Goal: Transaction & Acquisition: Download file/media

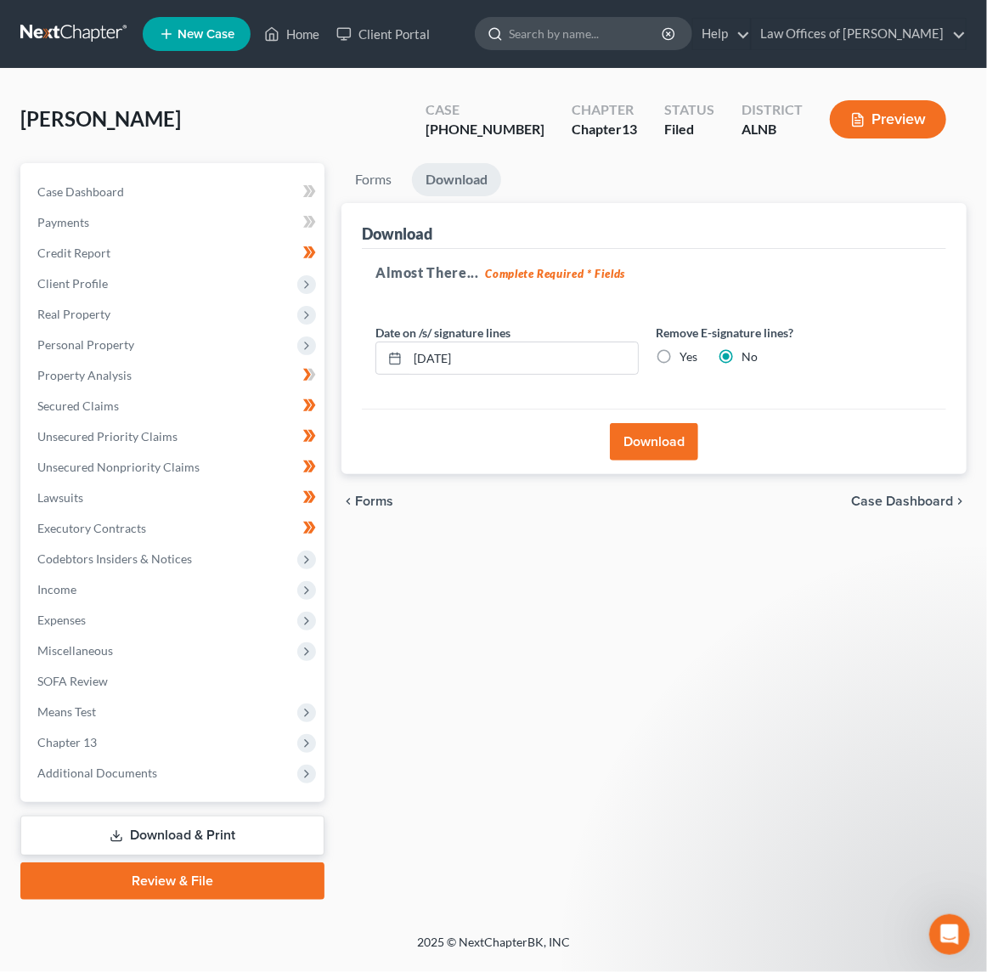
click at [574, 36] on input "search" at bounding box center [586, 33] width 155 height 31
type input "[PERSON_NAME]"
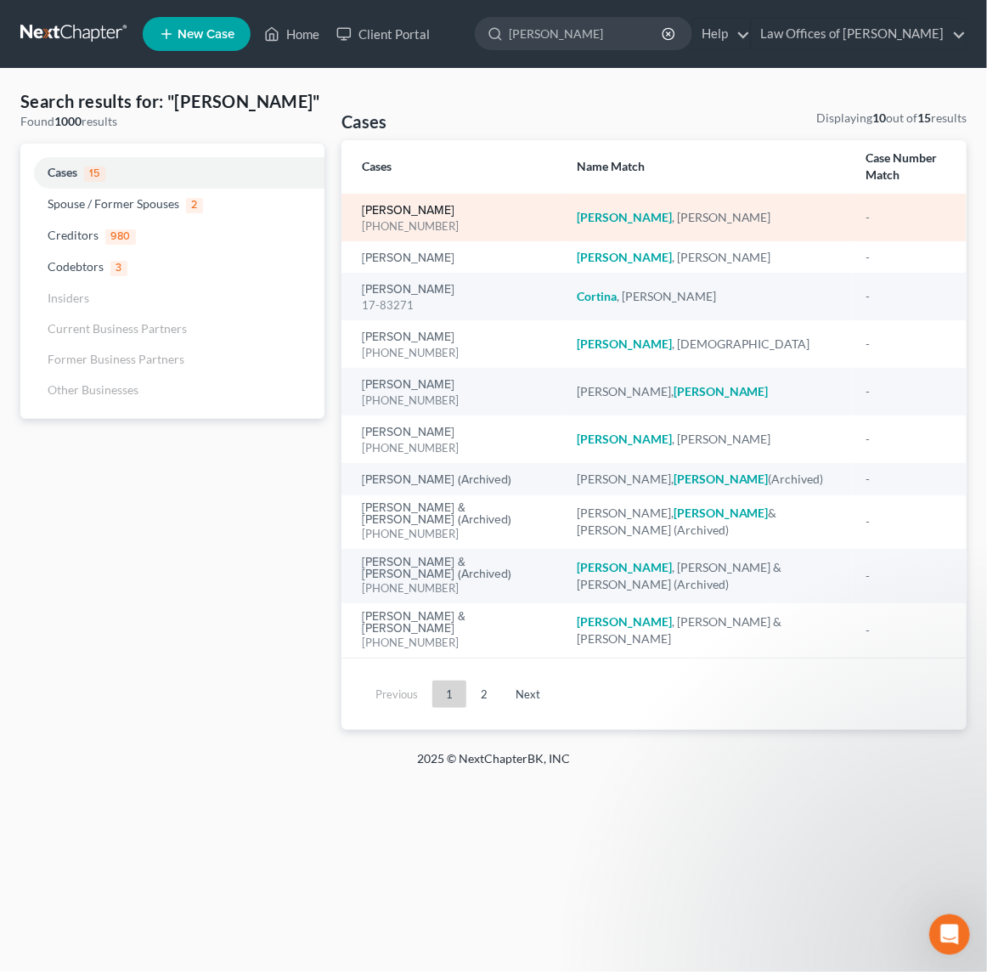
click at [389, 205] on link "[PERSON_NAME]" at bounding box center [408, 211] width 93 height 12
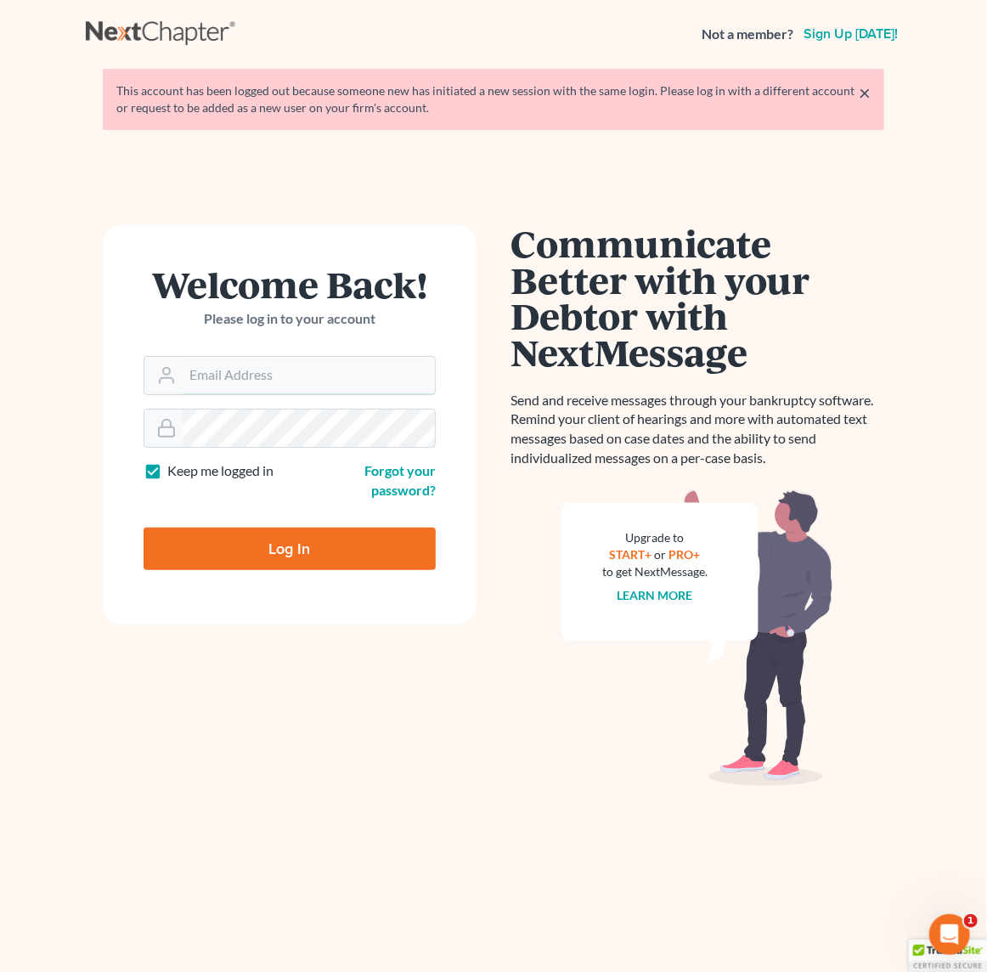
type input "[EMAIL_ADDRESS][DOMAIN_NAME]"
click at [268, 542] on input "Log In" at bounding box center [290, 548] width 292 height 42
type input "Thinking..."
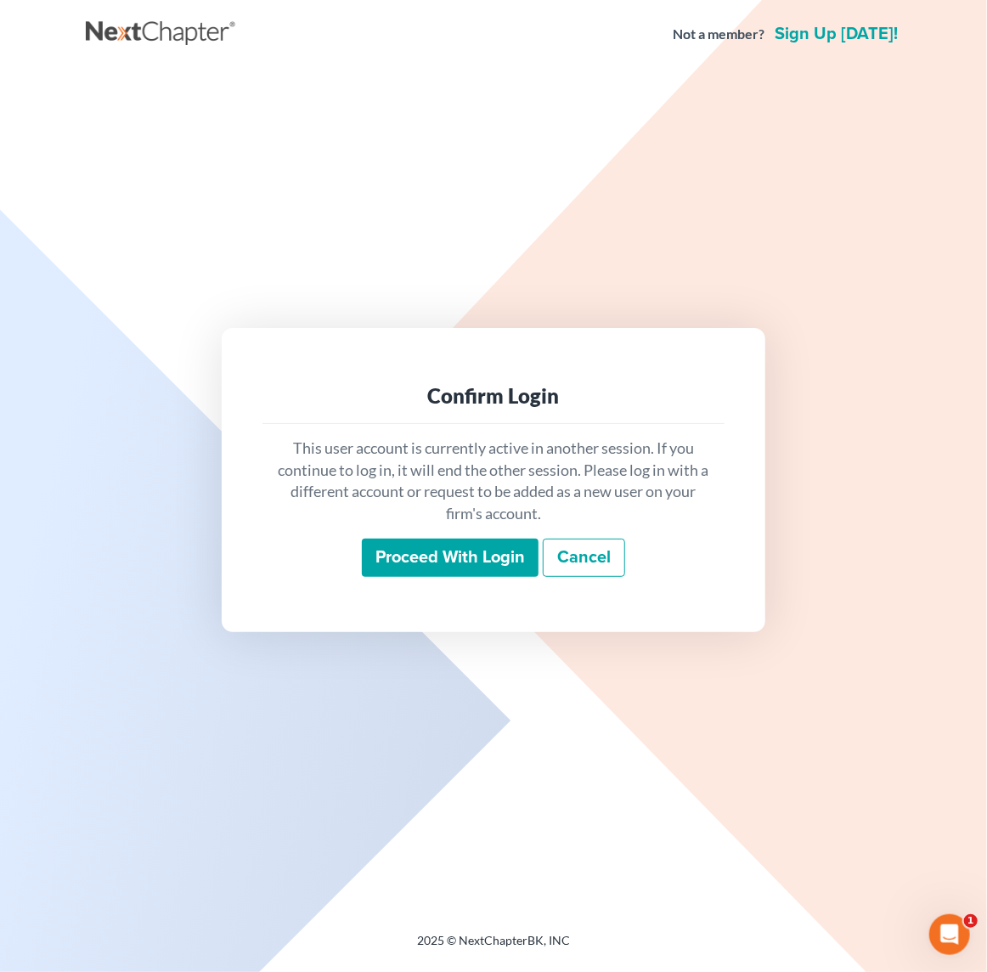
click at [473, 565] on input "Proceed with login" at bounding box center [450, 557] width 177 height 39
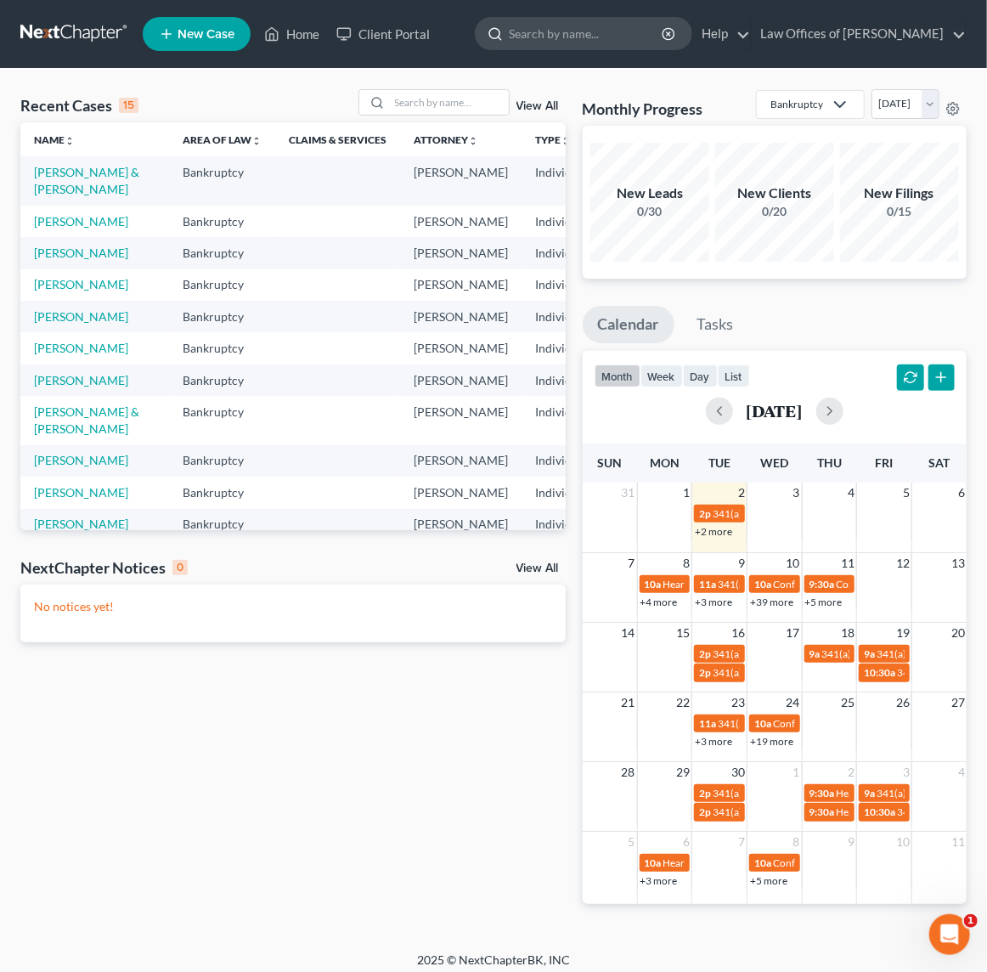
click at [558, 31] on input "search" at bounding box center [586, 33] width 155 height 31
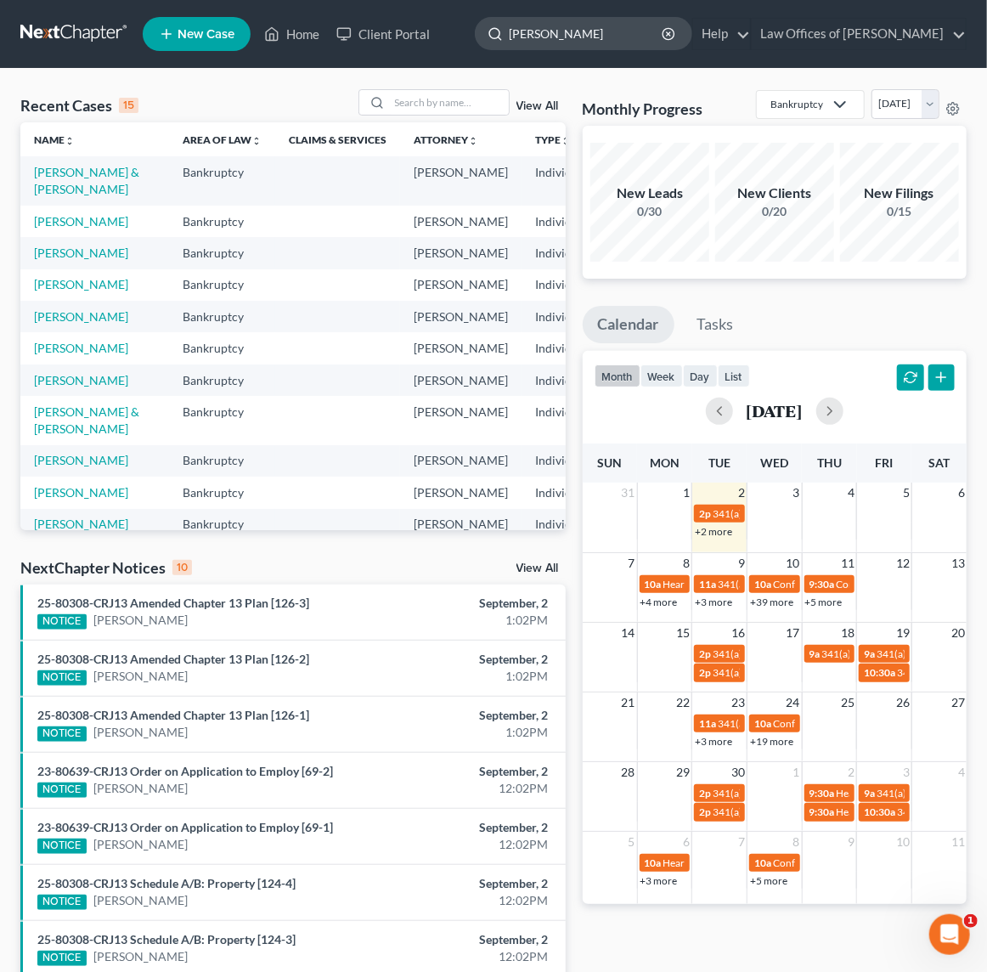
type input "[PERSON_NAME]"
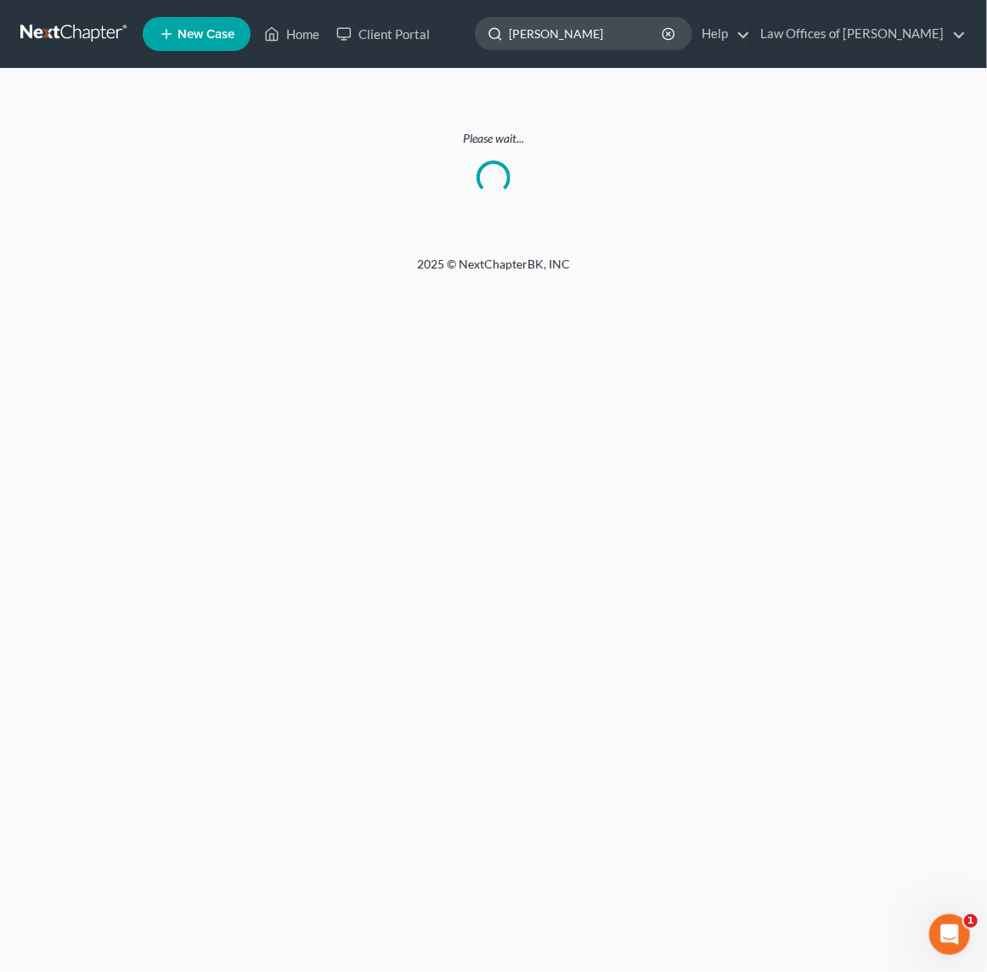
click at [656, 36] on input "[PERSON_NAME]" at bounding box center [586, 33] width 155 height 31
click at [53, 29] on link at bounding box center [74, 34] width 109 height 31
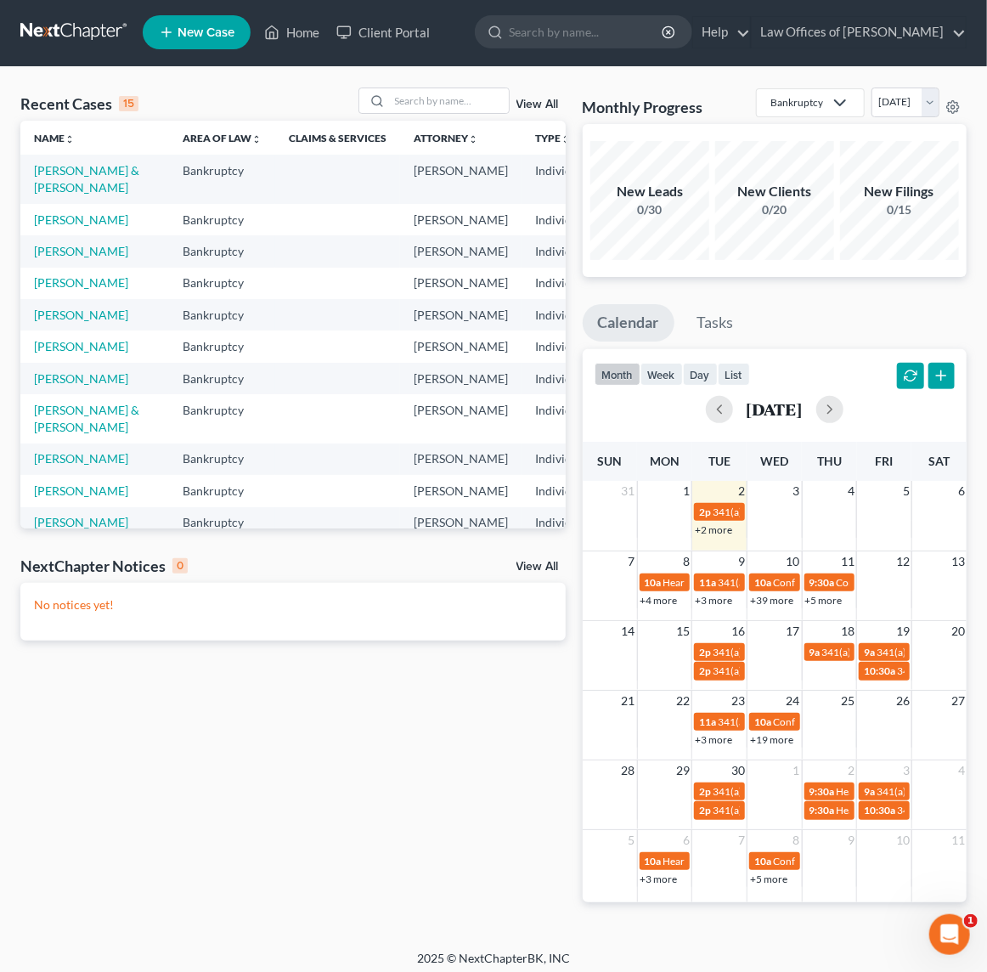
scroll to position [3, 0]
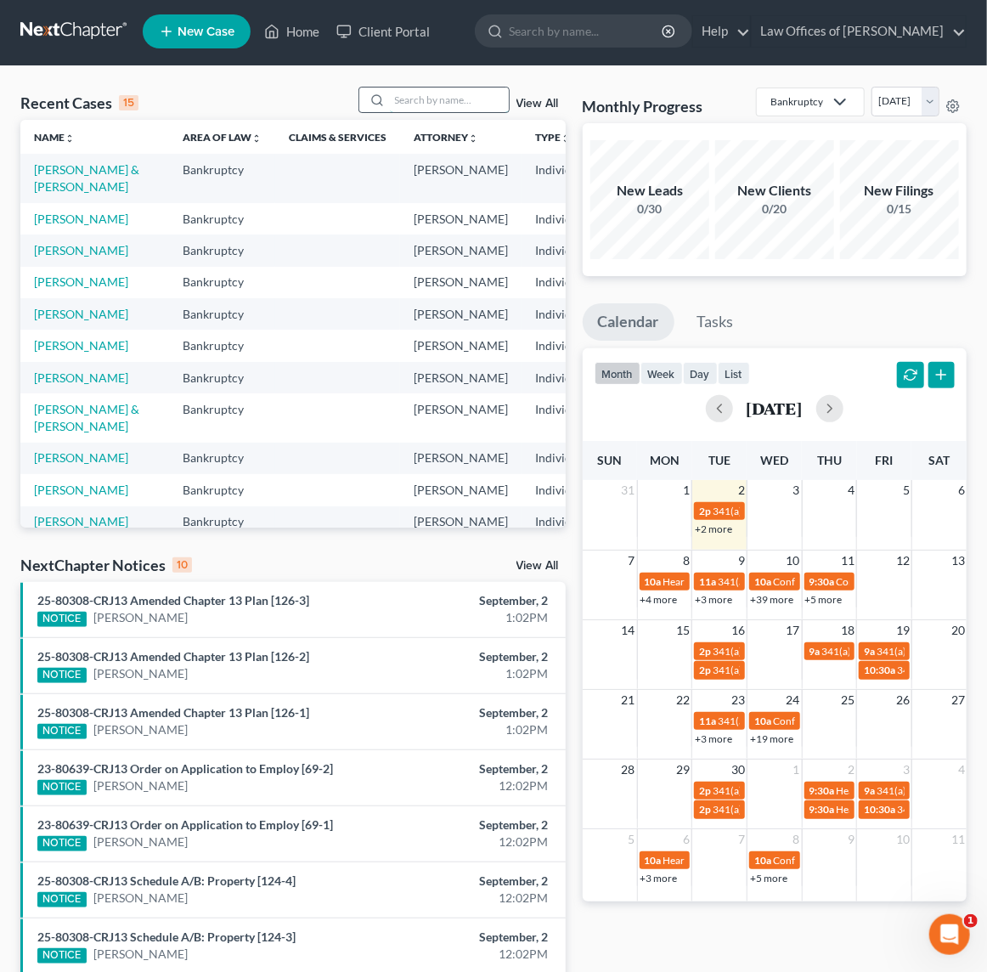
click at [455, 94] on input "search" at bounding box center [449, 99] width 119 height 25
type input "[PERSON_NAME]"
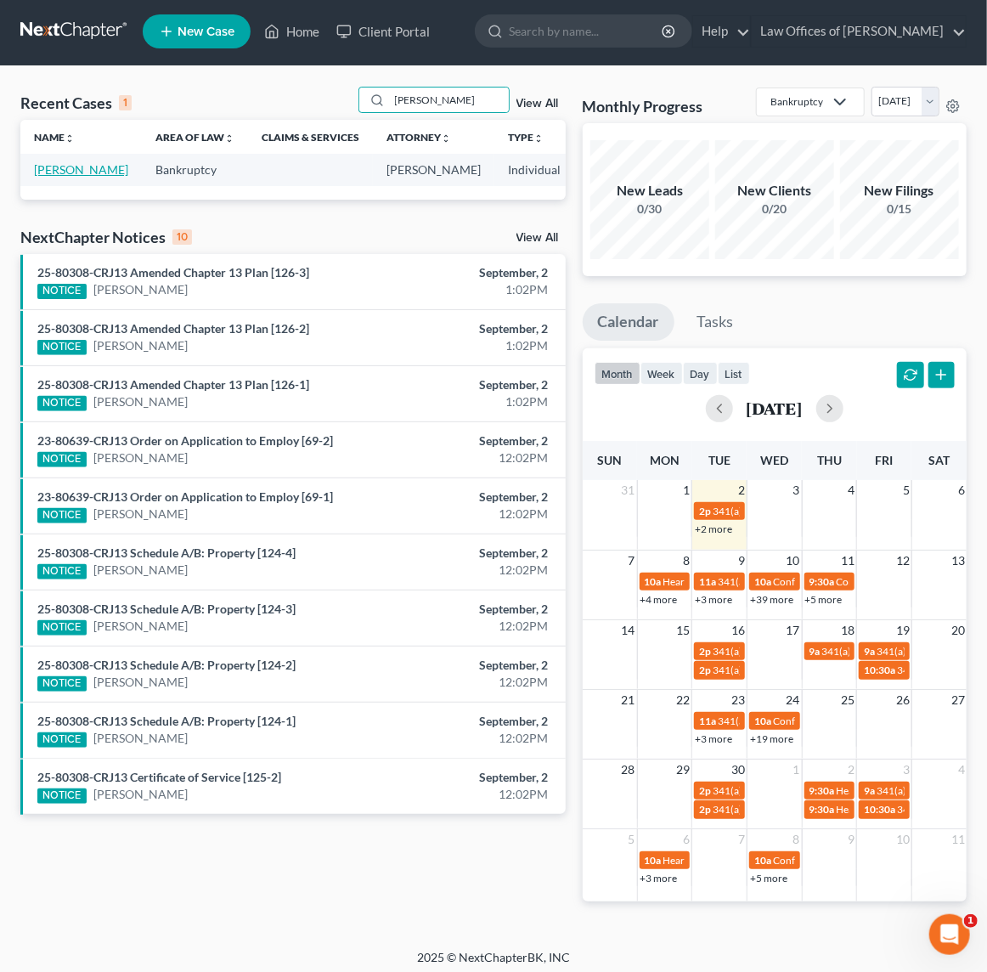
click at [52, 177] on link "[PERSON_NAME]" at bounding box center [81, 169] width 94 height 14
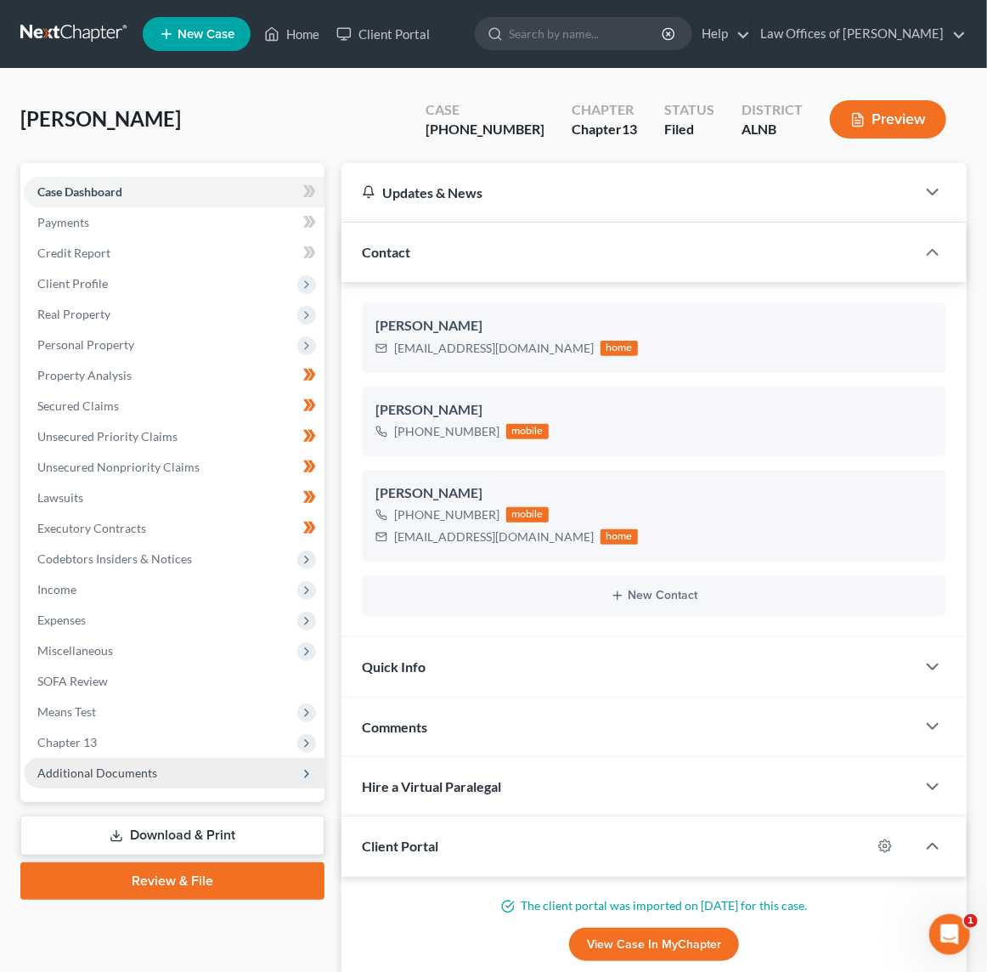
click at [114, 765] on span "Additional Documents" at bounding box center [97, 772] width 120 height 14
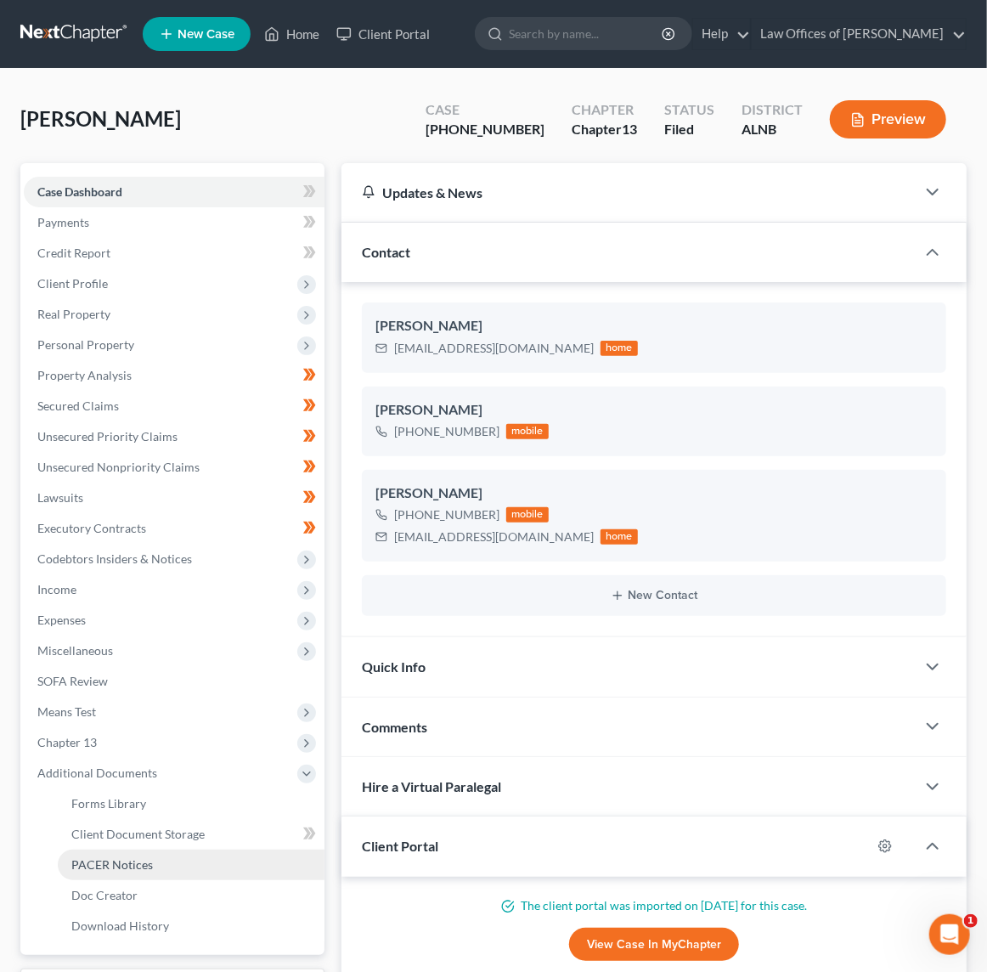
click at [148, 851] on link "PACER Notices" at bounding box center [191, 864] width 267 height 31
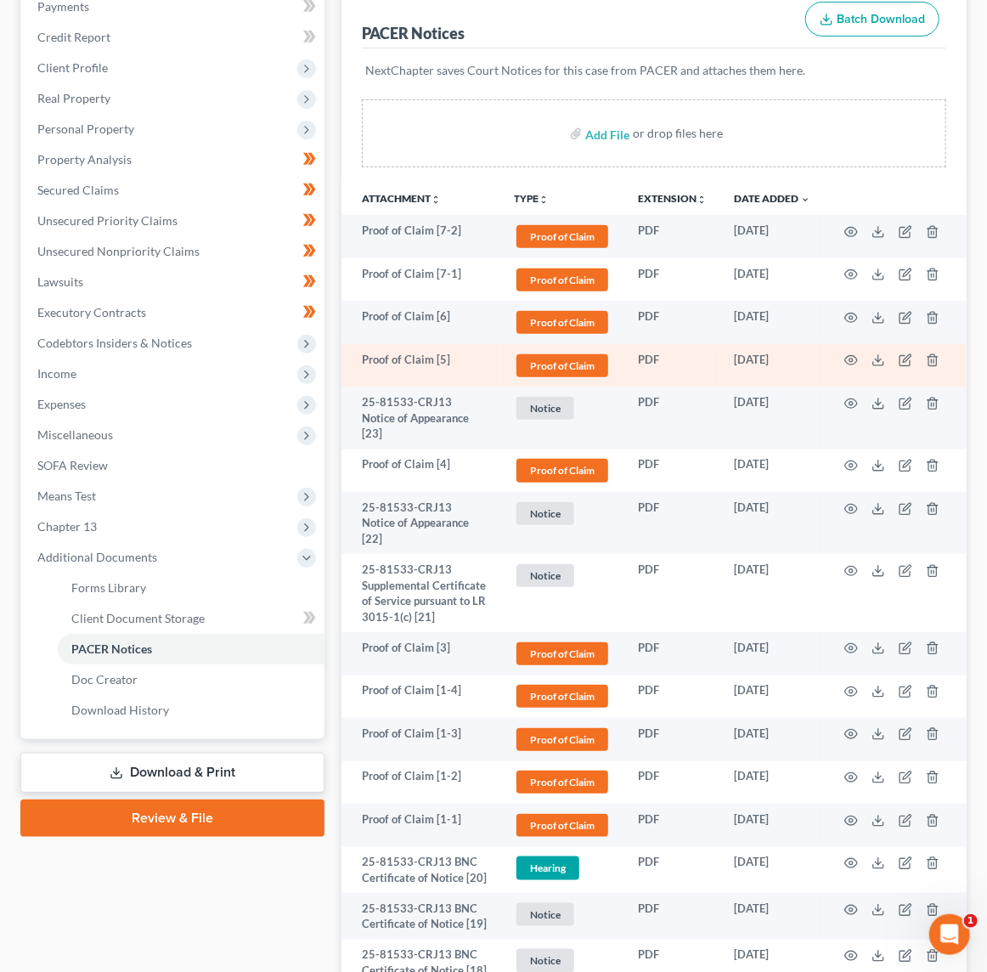
scroll to position [221, 0]
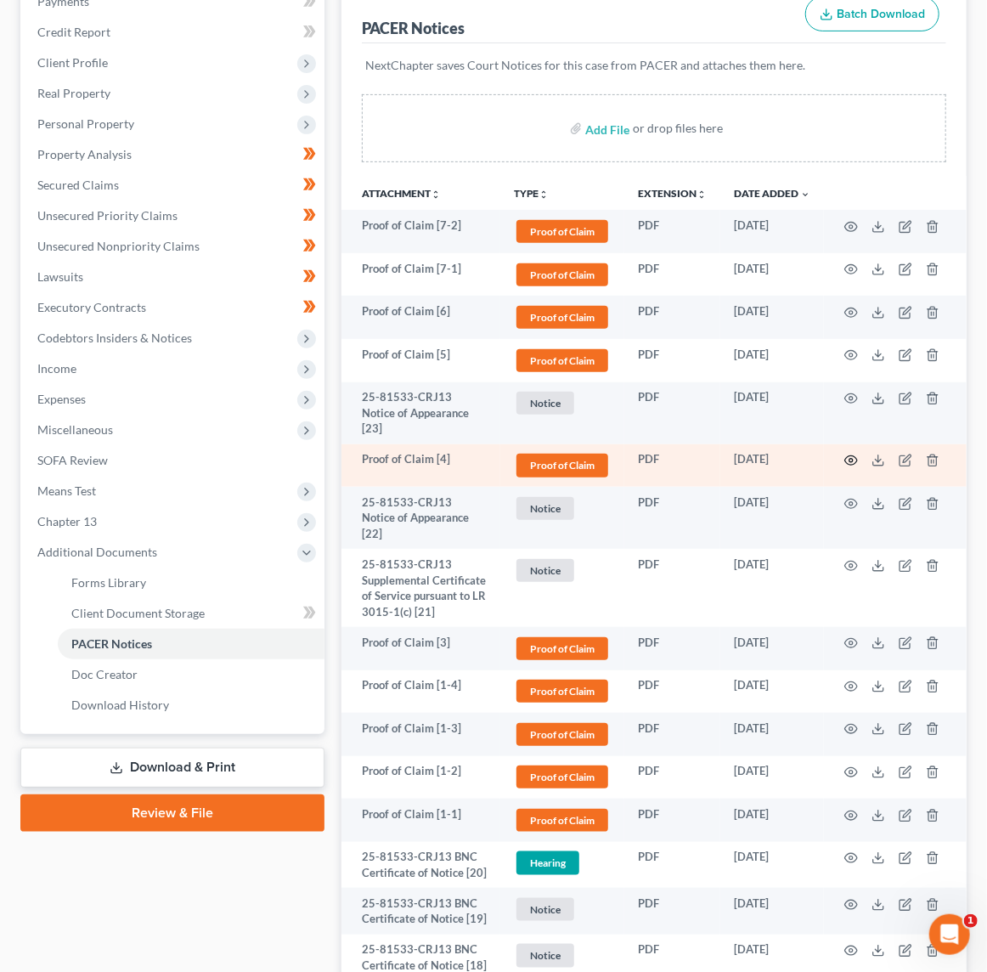
click at [852, 454] on icon "button" at bounding box center [851, 461] width 14 height 14
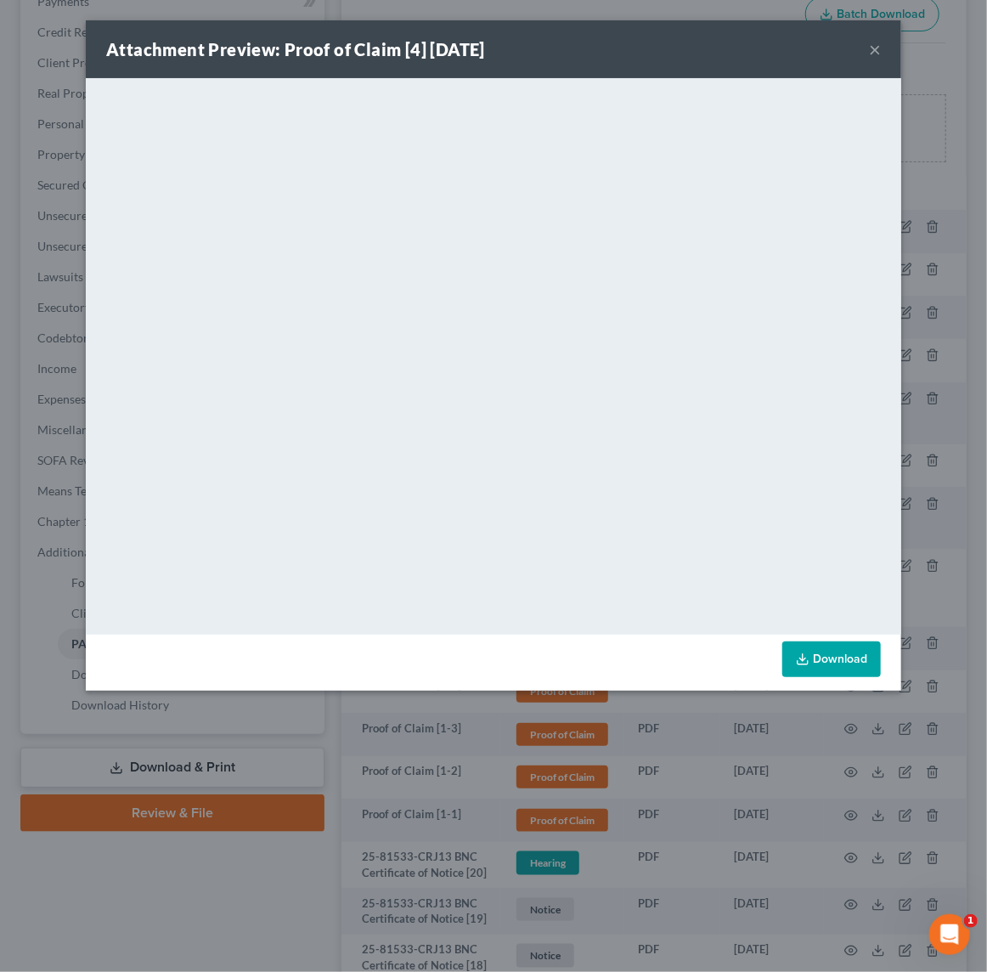
click at [879, 50] on button "×" at bounding box center [875, 49] width 12 height 20
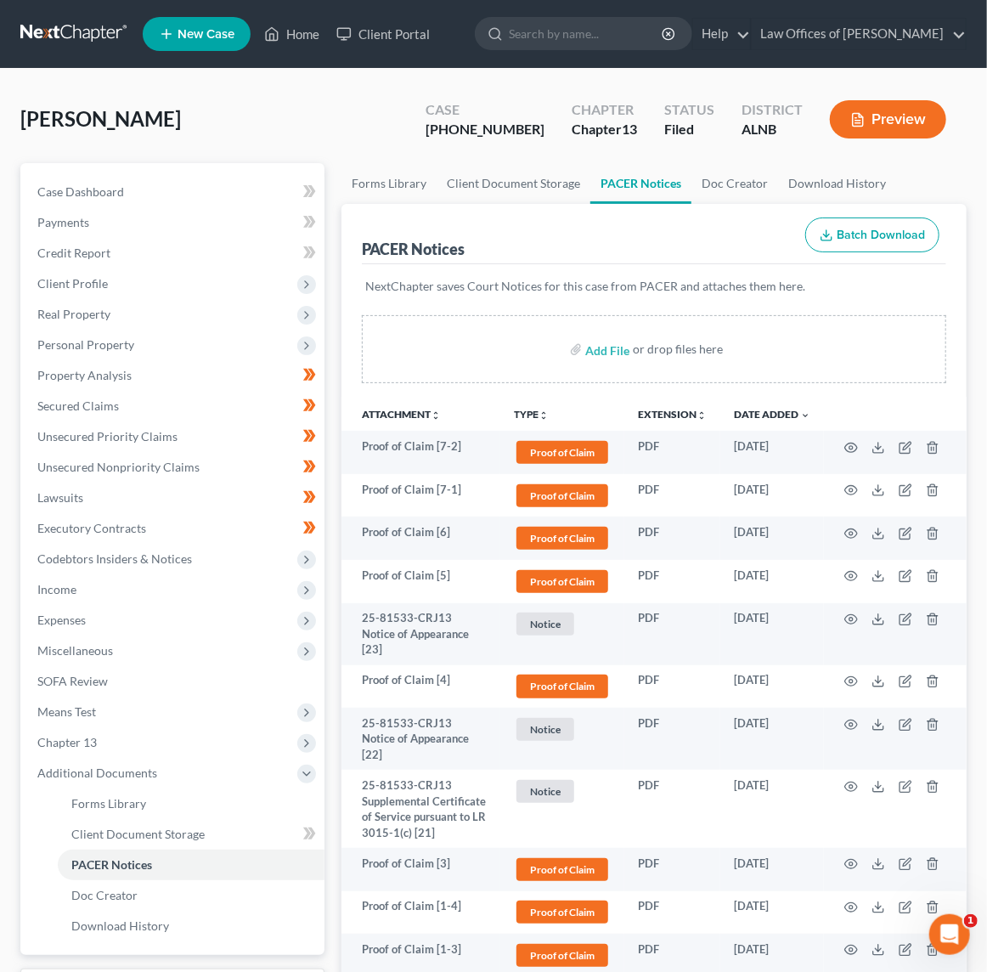
scroll to position [0, 0]
click at [602, 53] on ul "New Case Home Client Portal - No Result - See all results Or Press Enter... Hel…" at bounding box center [555, 34] width 824 height 44
click at [605, 40] on input "search" at bounding box center [586, 33] width 155 height 31
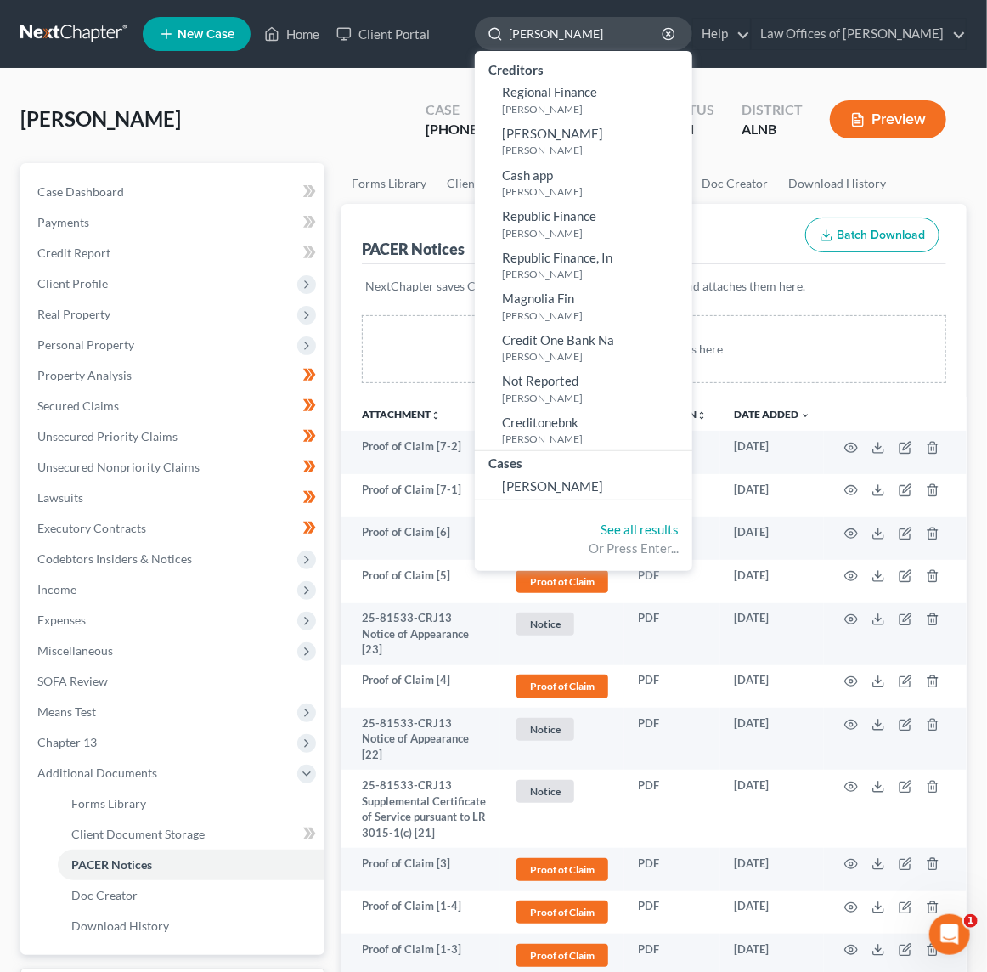
type input "[PERSON_NAME]"
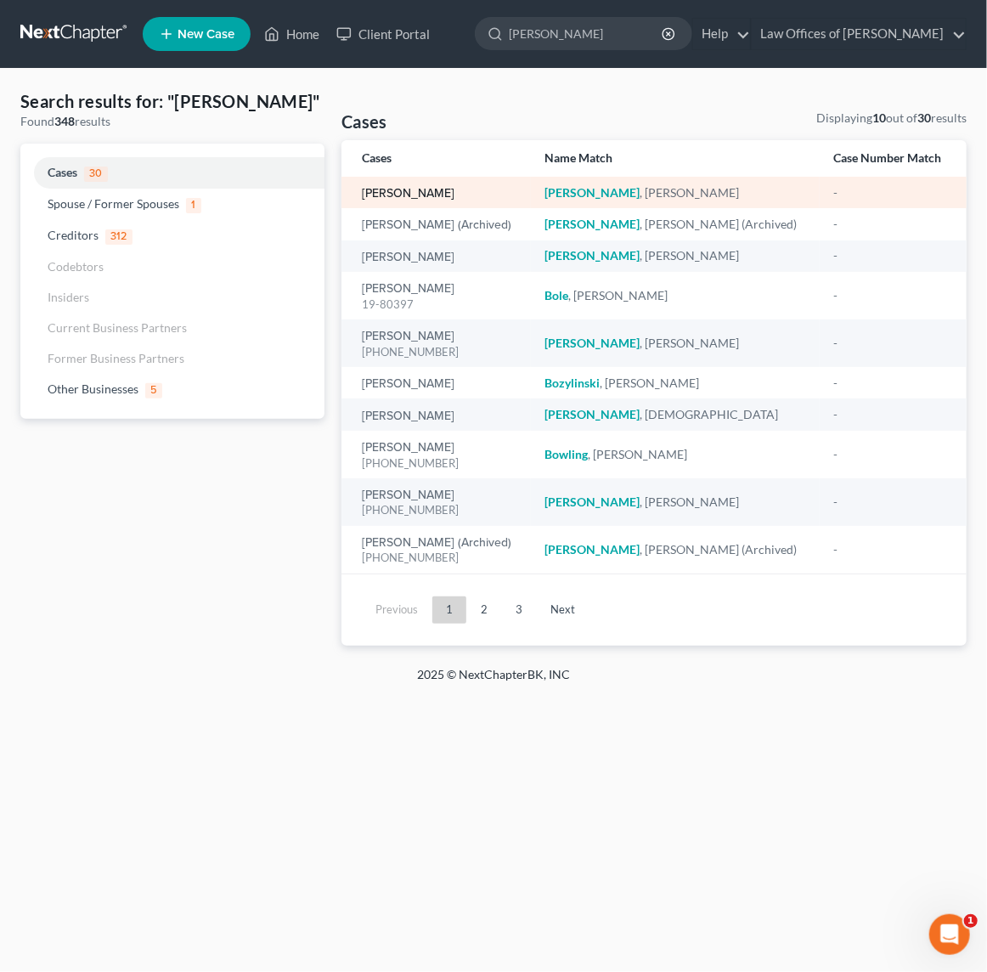
click at [387, 194] on link "[PERSON_NAME]" at bounding box center [408, 194] width 93 height 12
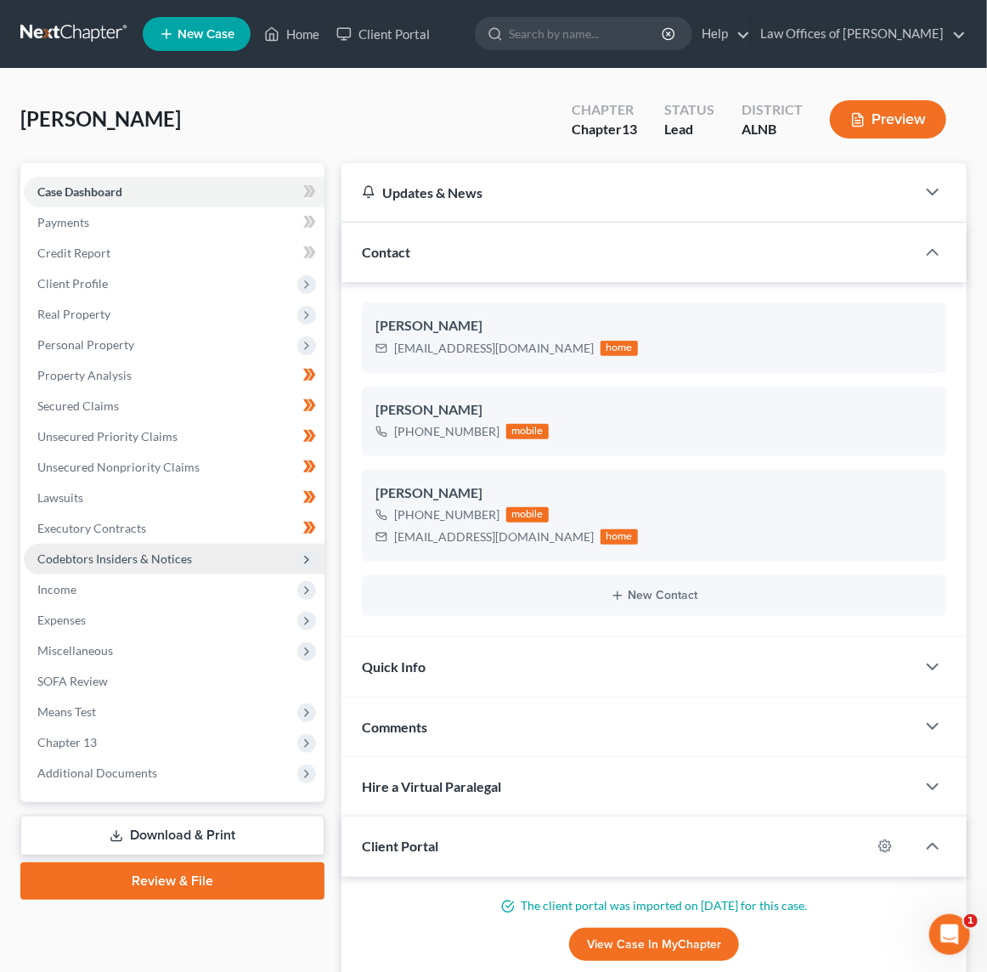
click at [200, 544] on span "Codebtors Insiders & Notices" at bounding box center [174, 559] width 301 height 31
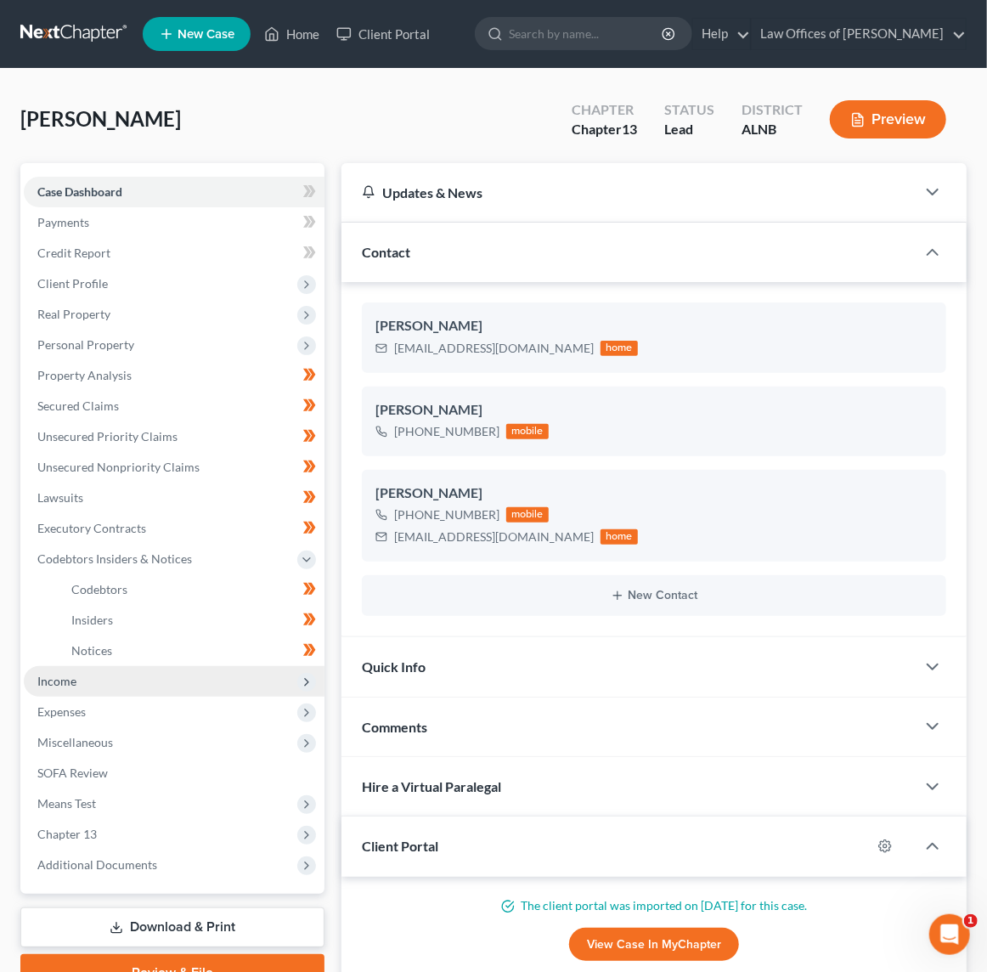
click at [178, 666] on span "Income" at bounding box center [174, 681] width 301 height 31
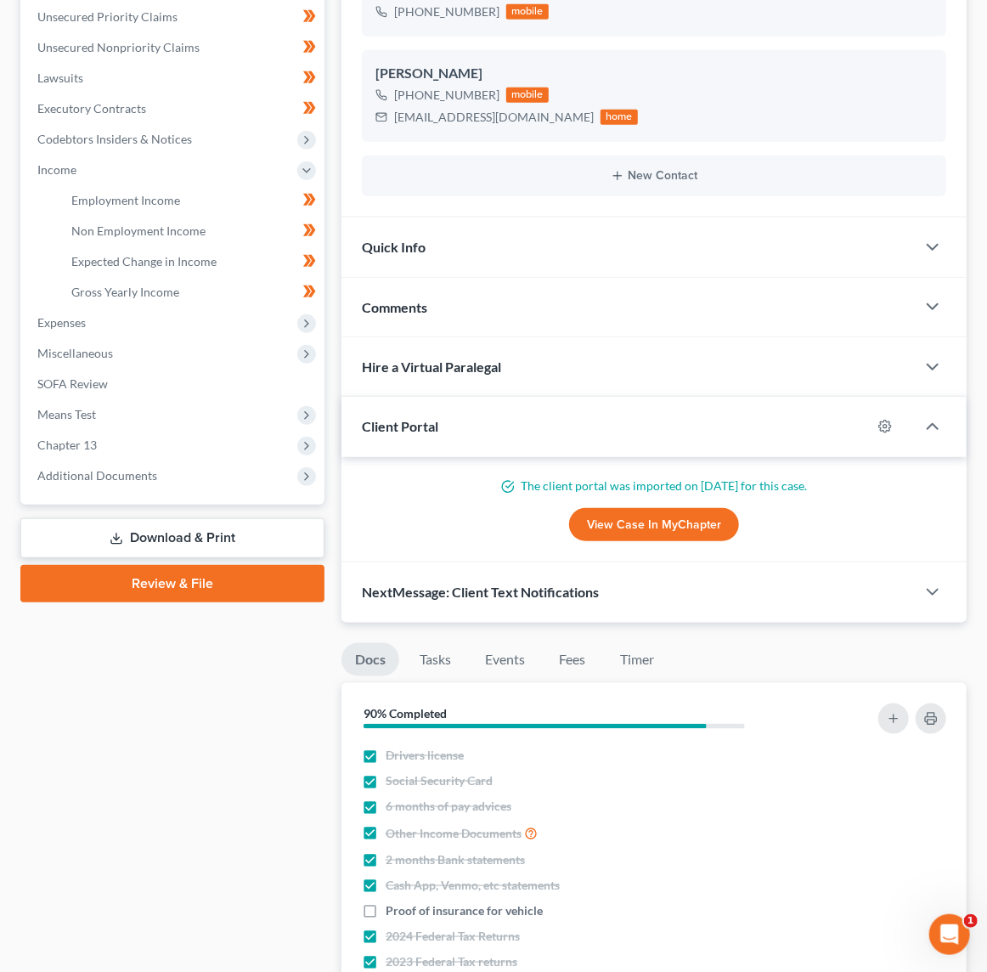
scroll to position [425, 0]
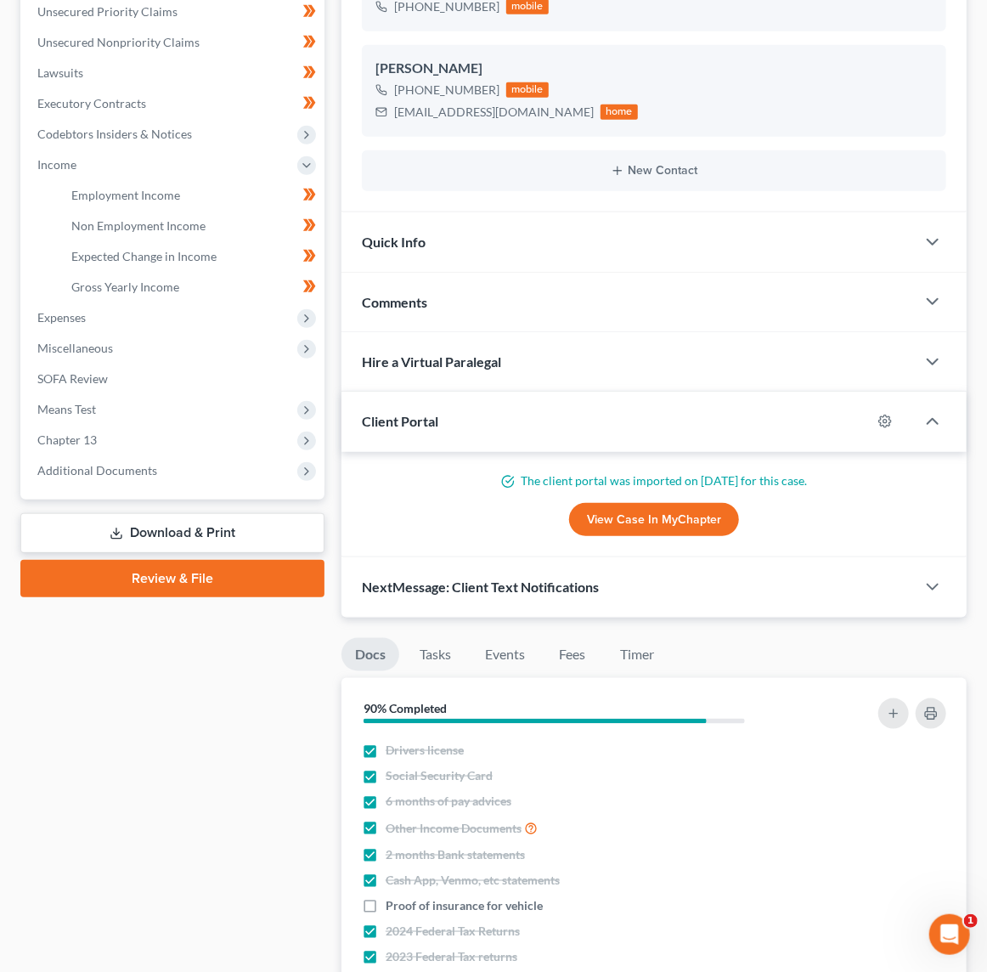
click at [168, 513] on link "Download & Print" at bounding box center [172, 533] width 304 height 40
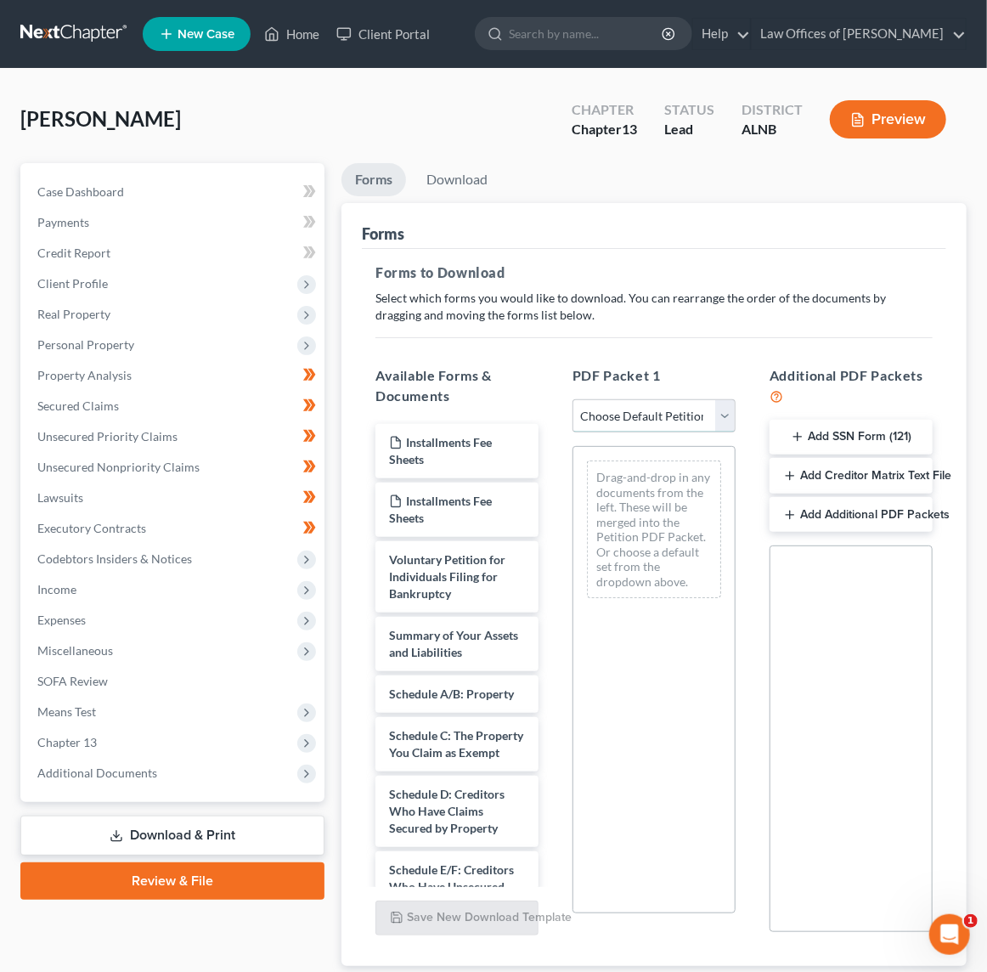
select select "0"
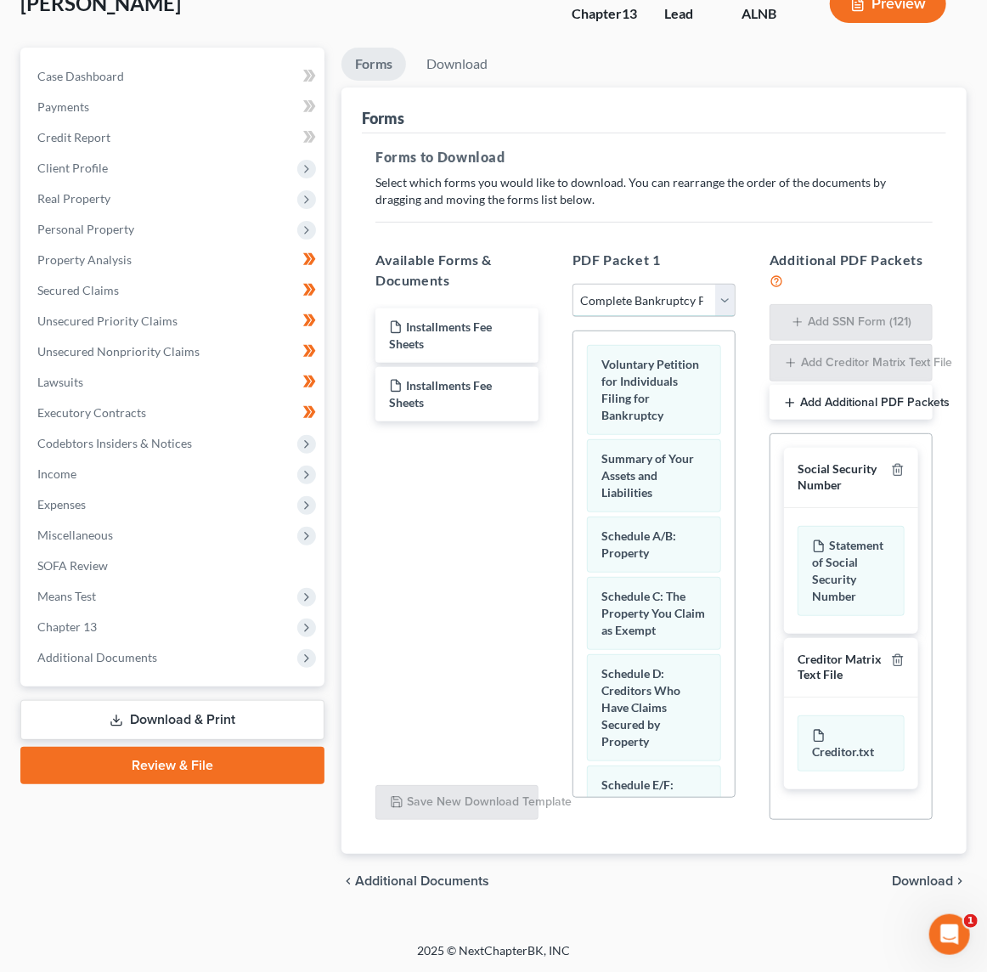
scroll to position [110, 0]
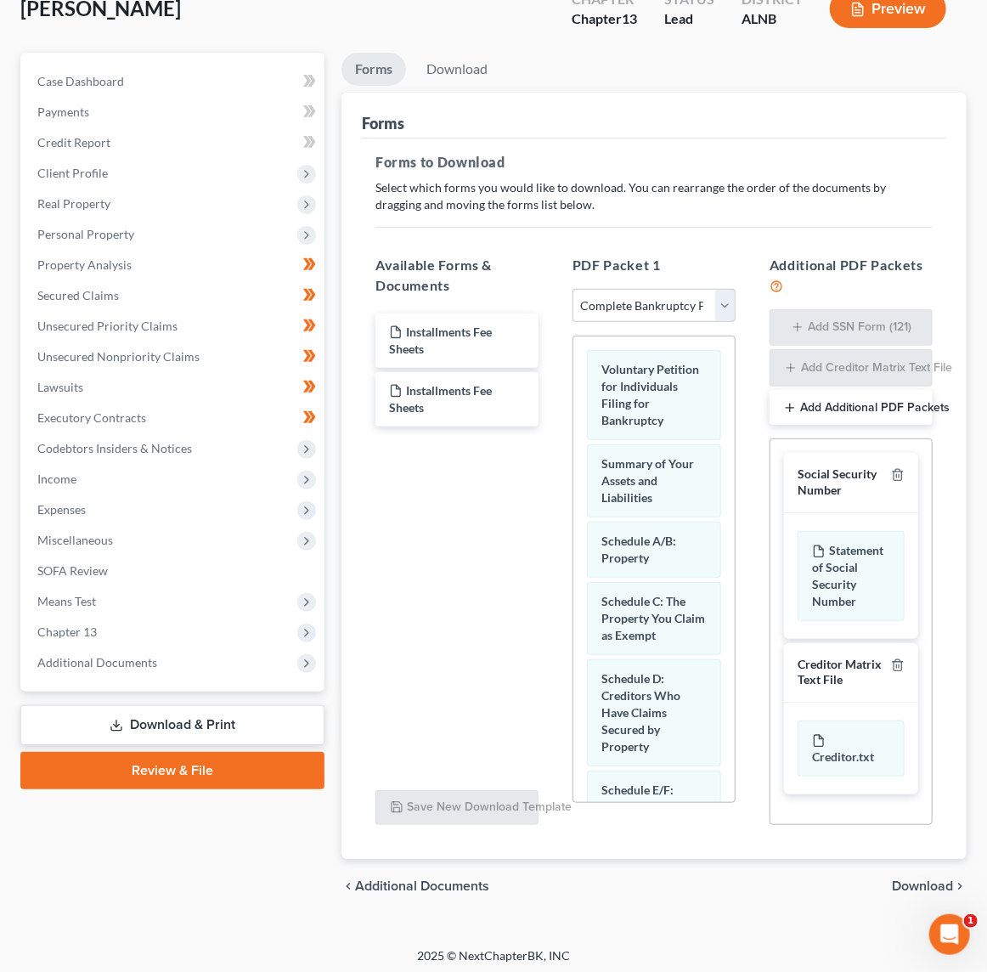
click at [922, 879] on span "Download" at bounding box center [922, 886] width 61 height 14
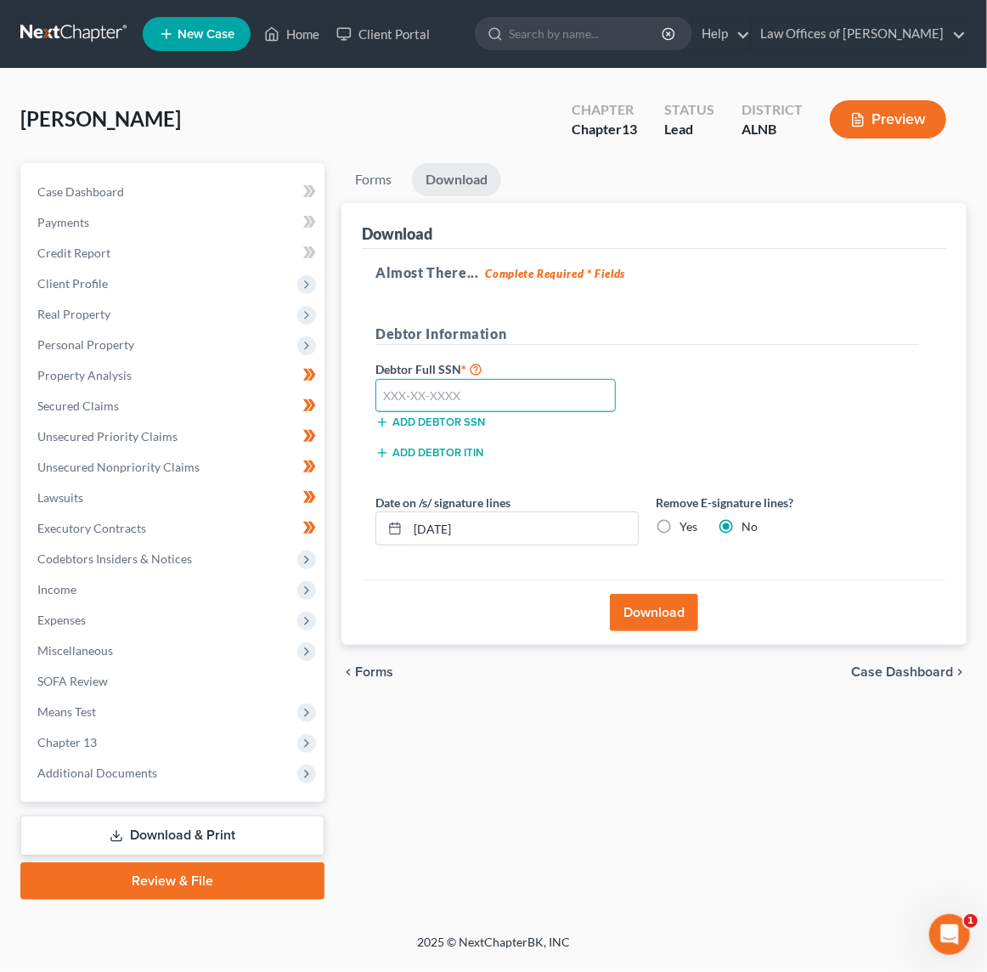
click at [438, 383] on input "text" at bounding box center [495, 396] width 240 height 34
paste input "428-33-5106"
type input "428-33-5106"
click at [641, 610] on button "Download" at bounding box center [654, 612] width 88 height 37
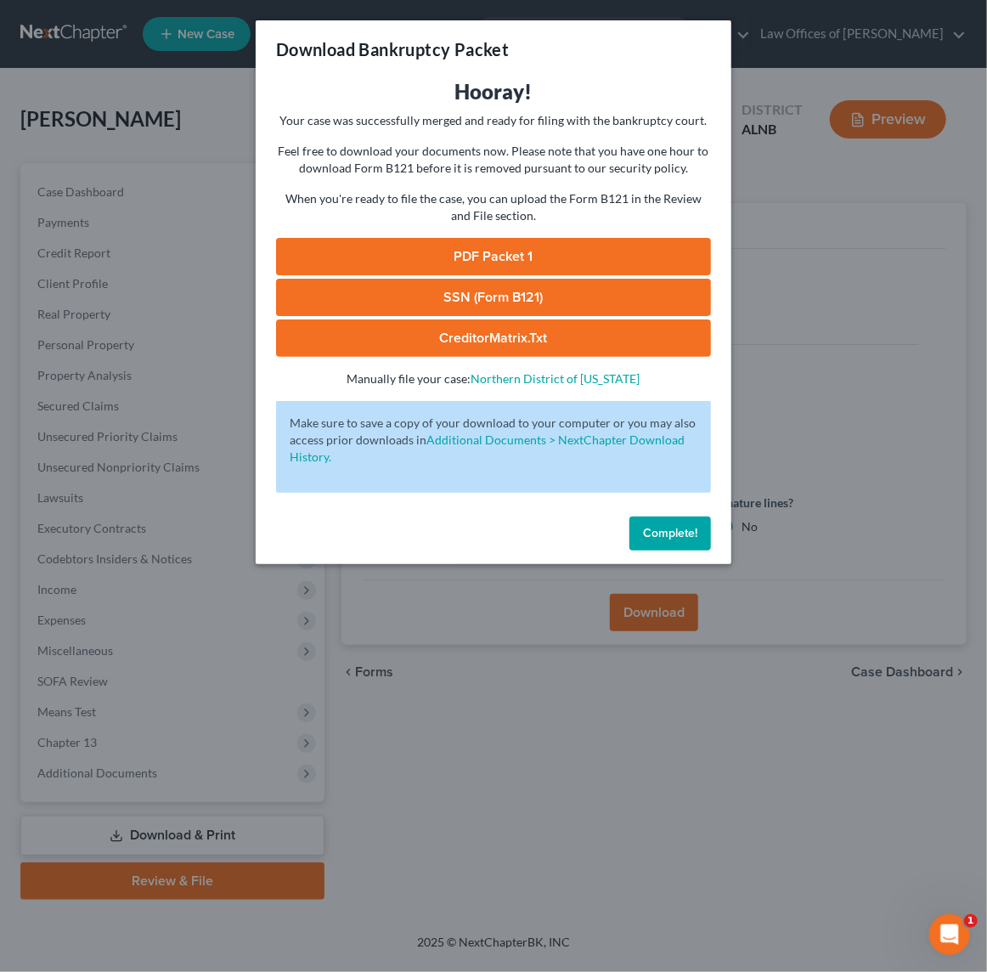
click at [604, 296] on link "SSN (Form B121)" at bounding box center [493, 297] width 435 height 37
click at [482, 250] on link "PDF Packet 1" at bounding box center [493, 256] width 435 height 37
click at [692, 526] on span "Complete!" at bounding box center [670, 533] width 54 height 14
